Goal: Information Seeking & Learning: Learn about a topic

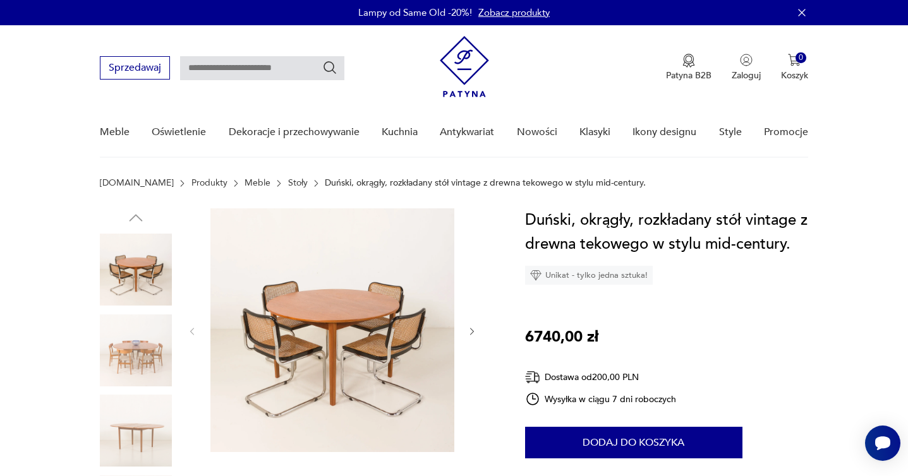
click at [288, 179] on link "Stoły" at bounding box center [298, 183] width 20 height 10
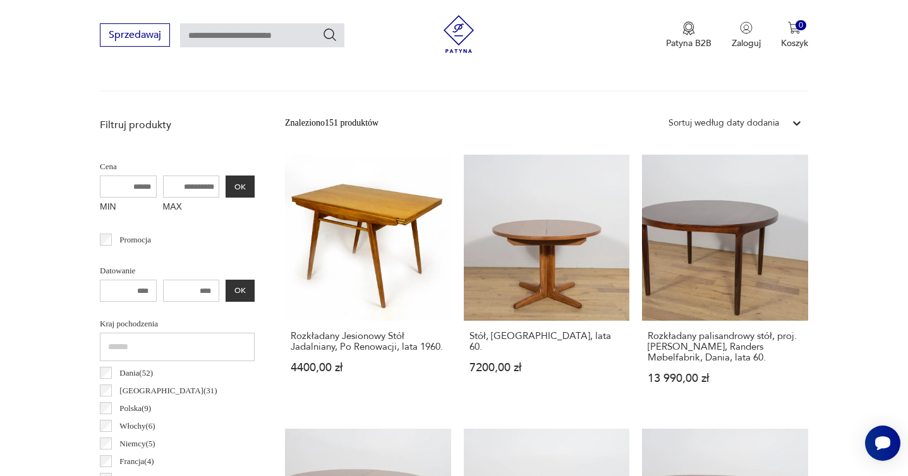
scroll to position [203, 0]
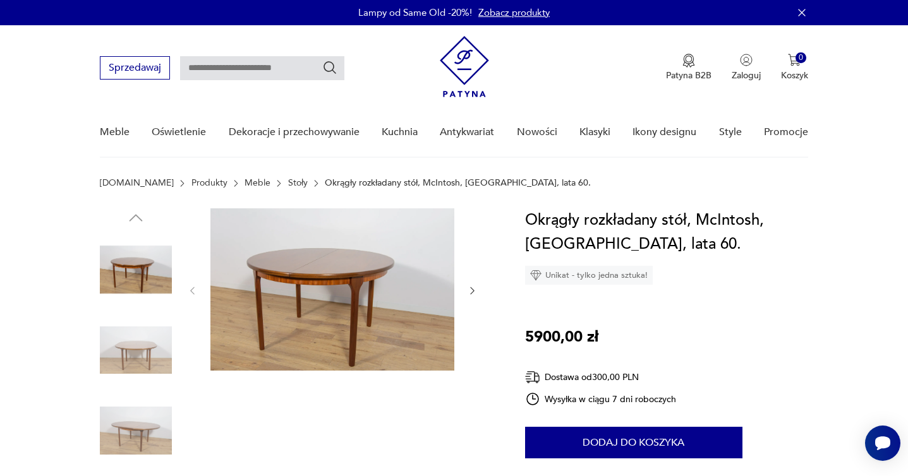
click at [172, 340] on div at bounding box center [297, 391] width 395 height 366
click at [131, 344] on img at bounding box center [136, 351] width 72 height 72
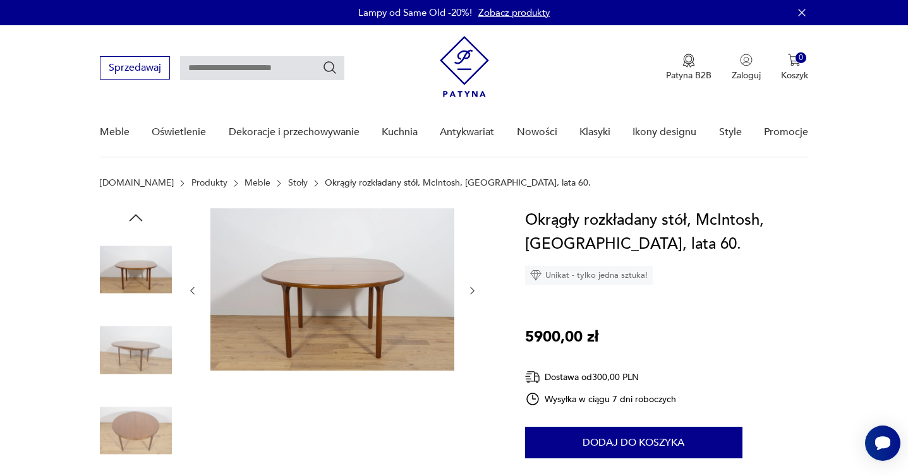
click at [136, 405] on img at bounding box center [136, 431] width 72 height 72
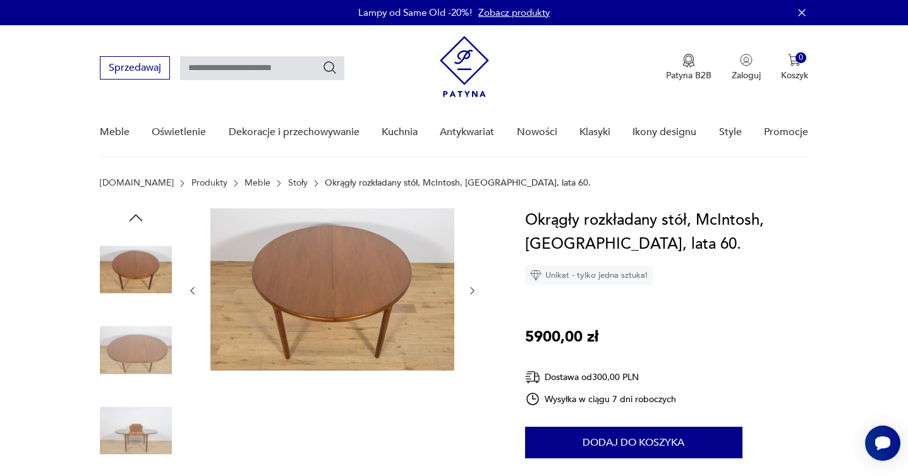
click at [138, 430] on img at bounding box center [136, 431] width 72 height 72
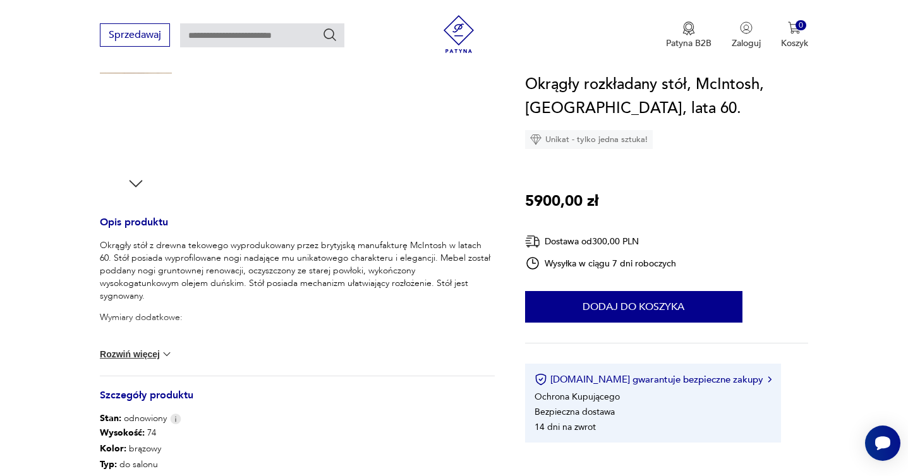
scroll to position [524, 0]
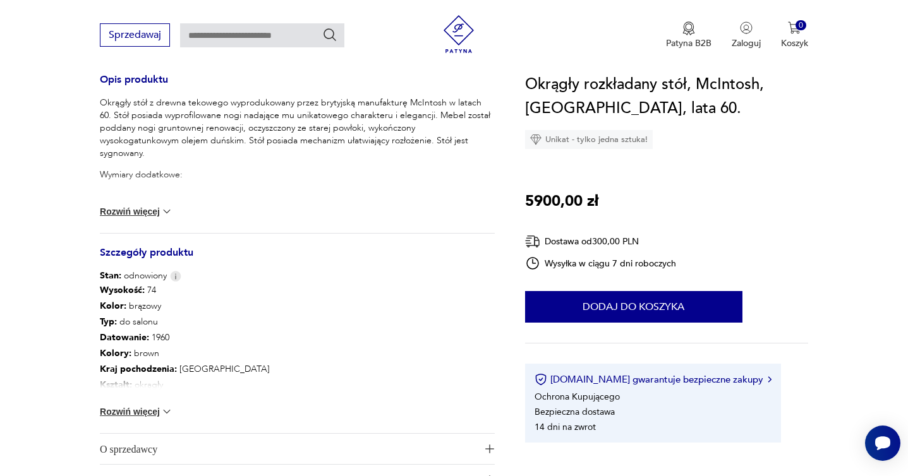
click at [141, 210] on button "Rozwiń więcej" at bounding box center [136, 211] width 73 height 13
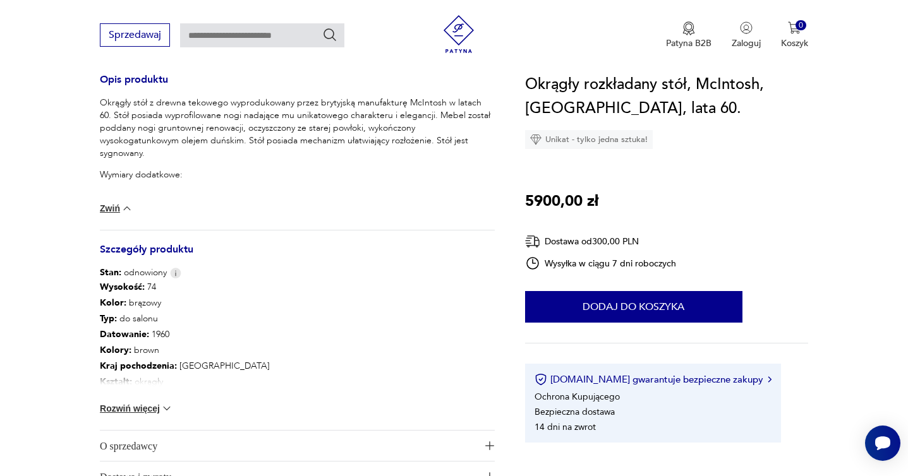
click at [137, 405] on button "Rozwiń więcej" at bounding box center [136, 408] width 73 height 13
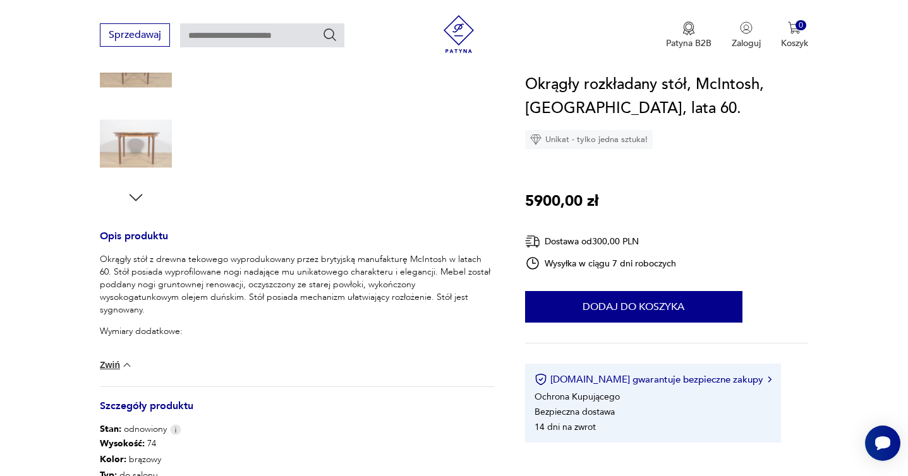
scroll to position [0, 0]
